Goal: Check status

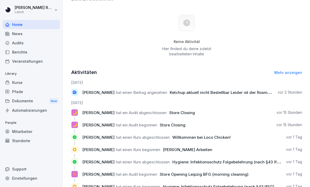
scroll to position [164, 0]
click at [24, 85] on div "Kurse" at bounding box center [31, 82] width 57 height 9
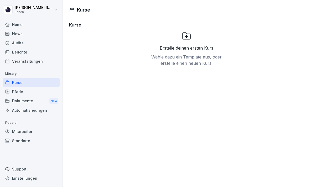
click at [24, 54] on div "Berichte" at bounding box center [31, 52] width 57 height 9
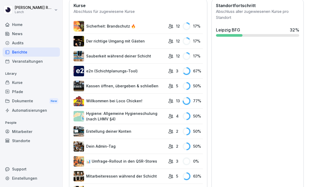
scroll to position [183, 0]
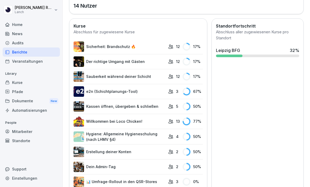
click at [117, 120] on link "Willkommen bei Loco Chicken!" at bounding box center [120, 121] width 92 height 11
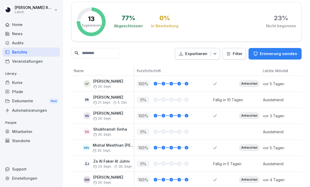
scroll to position [34, 0]
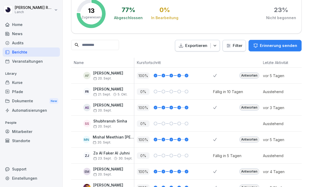
click at [163, 95] on div "0 %" at bounding box center [173, 92] width 79 height 16
click at [85, 95] on div "FR" at bounding box center [86, 91] width 7 height 7
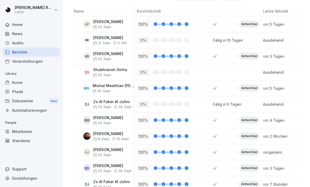
scroll to position [84, 0]
